Goal: Information Seeking & Learning: Learn about a topic

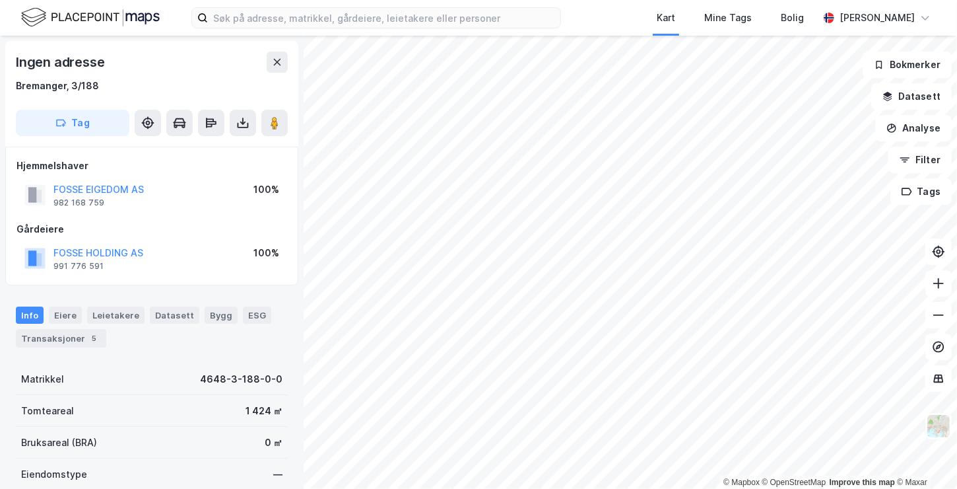
scroll to position [228, 0]
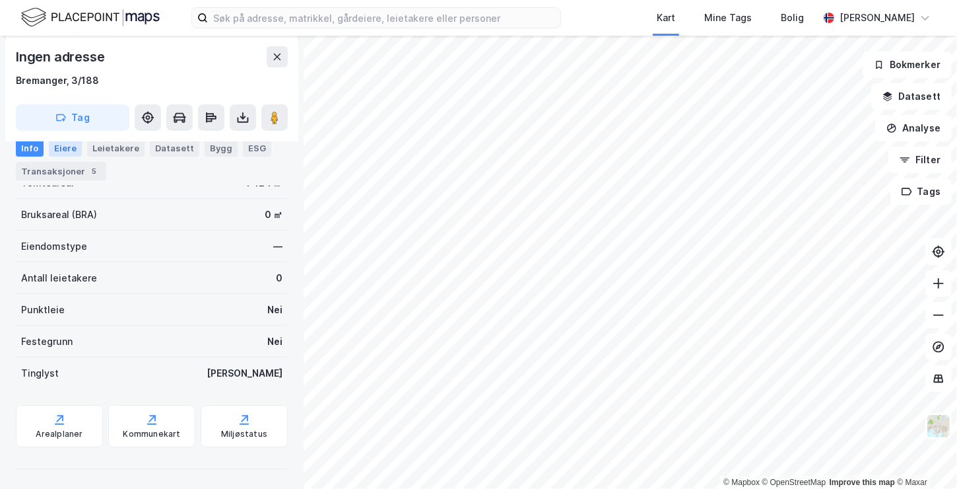
click at [69, 153] on div "Eiere" at bounding box center [65, 147] width 33 height 17
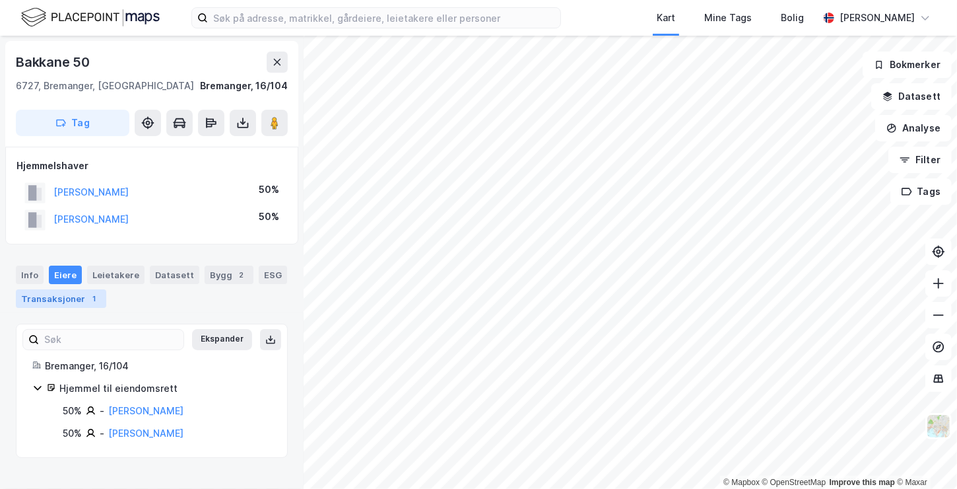
click at [78, 296] on div "Transaksjoner 1" at bounding box center [61, 298] width 90 height 18
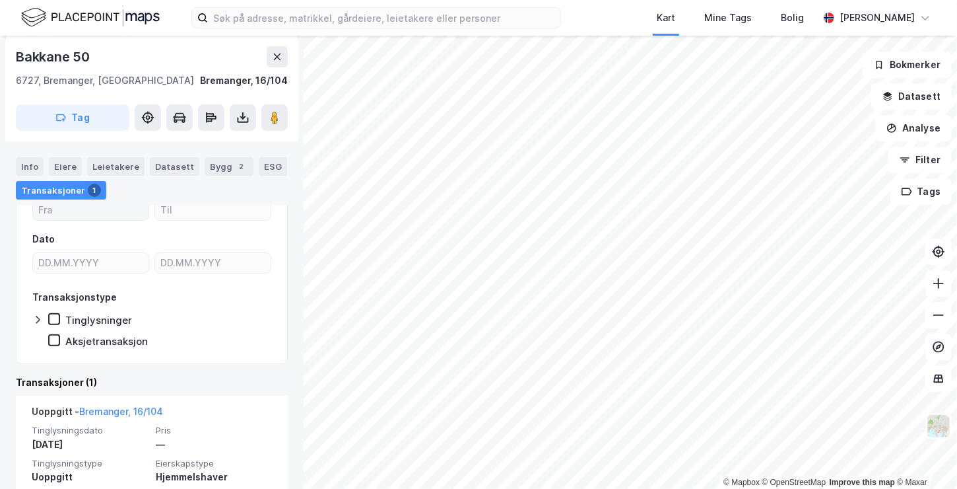
scroll to position [241, 0]
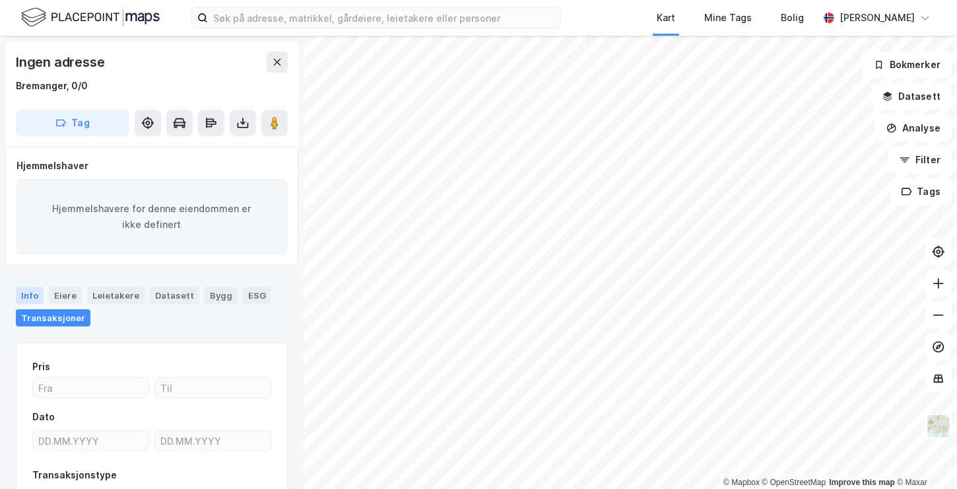
click at [28, 290] on div "Info" at bounding box center [30, 295] width 28 height 17
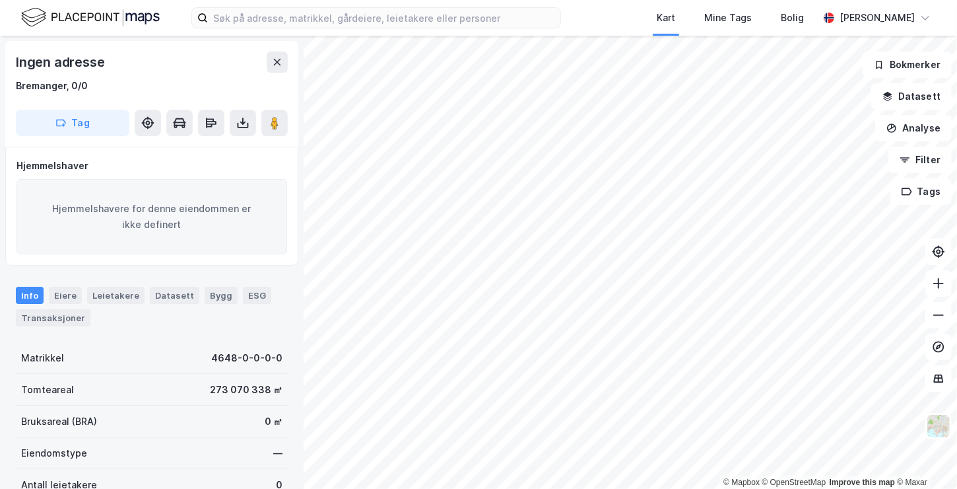
click at [267, 226] on div "© Mapbox © OpenStreetMap Improve this map © Maxar Ingen adresse [GEOGRAPHIC_DAT…" at bounding box center [478, 262] width 957 height 453
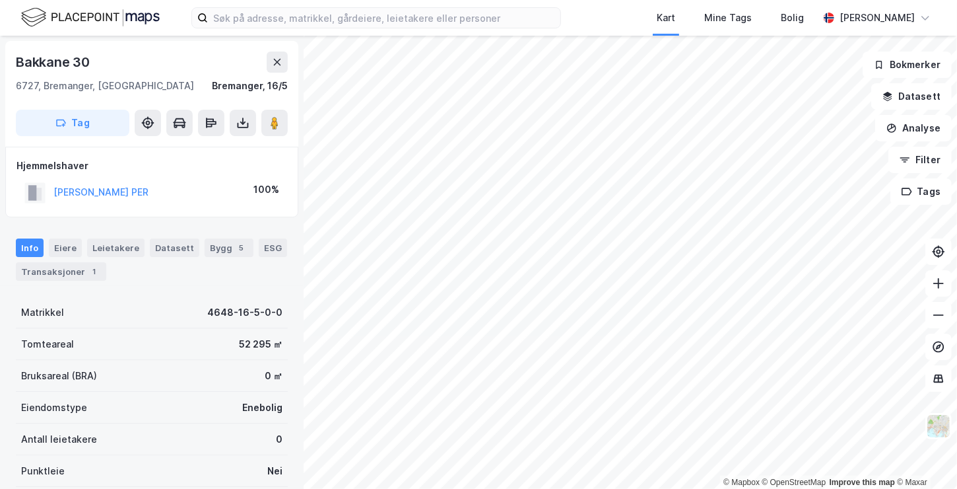
scroll to position [1, 0]
